Goal: Information Seeking & Learning: Learn about a topic

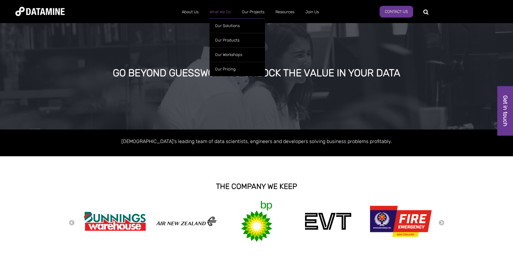
click at [222, 12] on link "What We Do" at bounding box center [220, 12] width 32 height 16
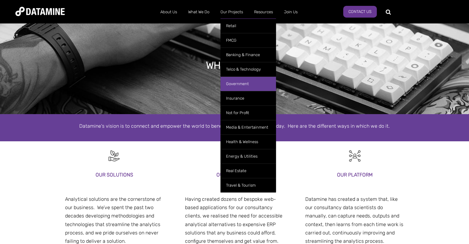
click at [234, 84] on link "Government" at bounding box center [247, 83] width 55 height 14
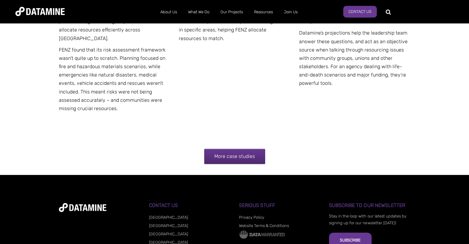
scroll to position [2557, 0]
